Goal: Find specific page/section: Find specific page/section

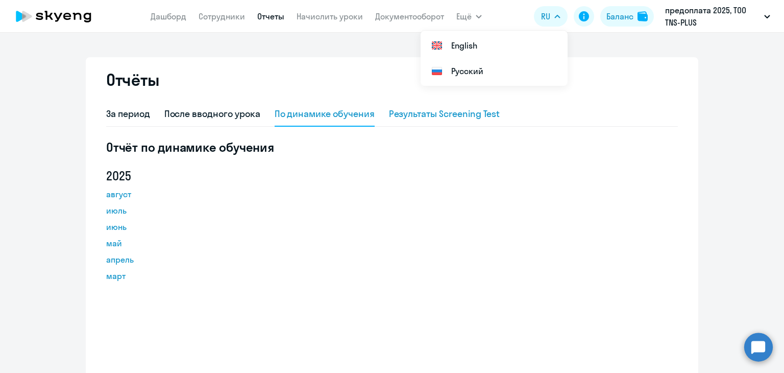
click at [414, 116] on div "Результаты Screening Test" at bounding box center [444, 113] width 111 height 13
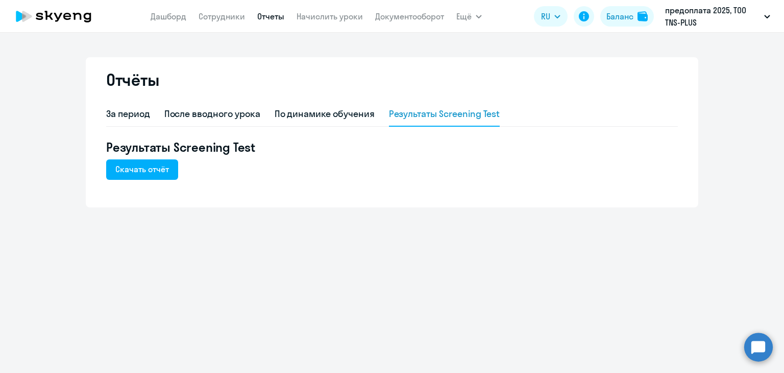
click at [213, 24] on nav "[PERSON_NAME] Отчеты Начислить уроки Документооборот" at bounding box center [298, 16] width 294 height 20
click at [214, 20] on link "Сотрудники" at bounding box center [222, 16] width 46 height 10
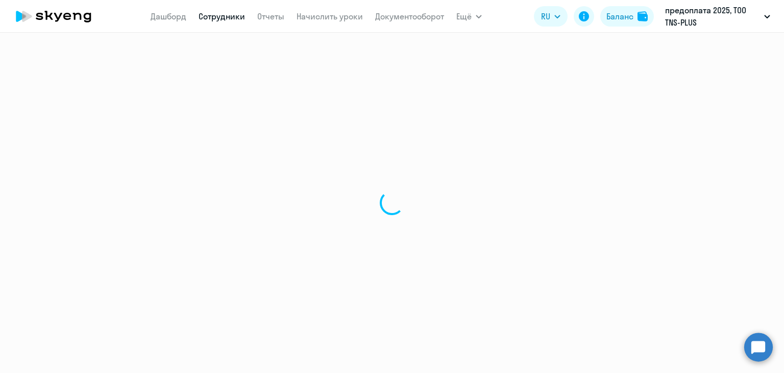
select select "30"
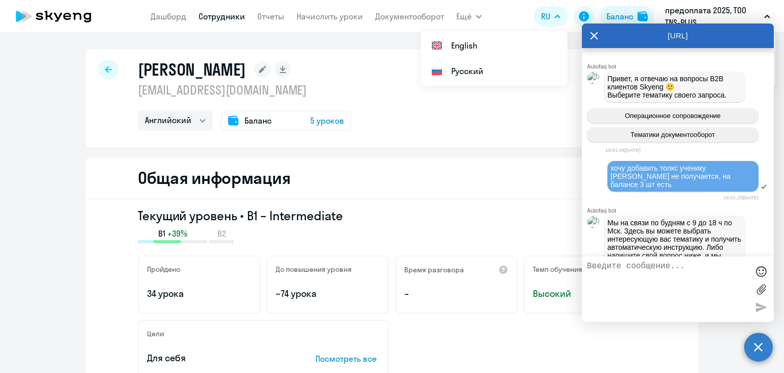
select select "english"
